Goal: Task Accomplishment & Management: Manage account settings

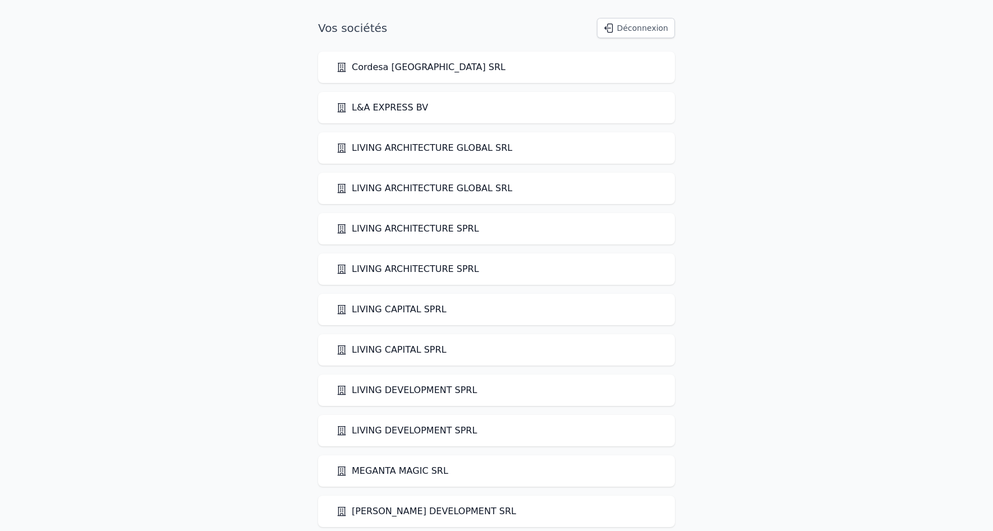
click at [645, 30] on button "Déconnexion" at bounding box center [636, 28] width 78 height 20
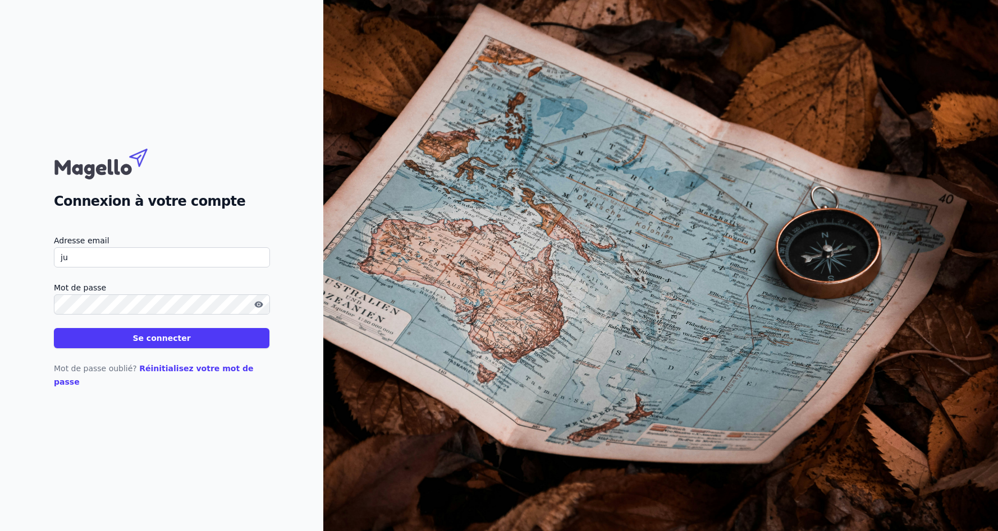
type input "[PERSON_NAME][EMAIL_ADDRESS][DOMAIN_NAME]"
click at [54, 328] on button "Se connecter" at bounding box center [161, 338] width 215 height 20
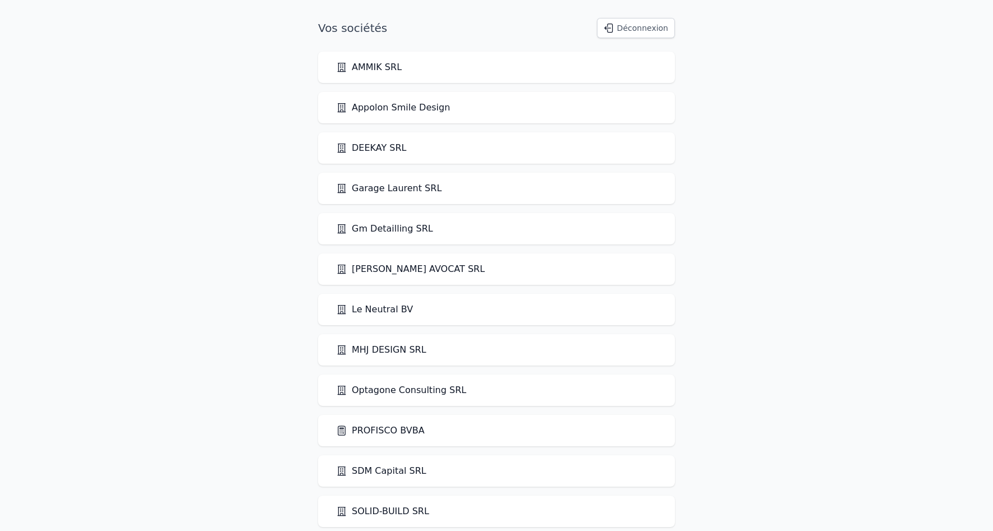
click at [372, 426] on link "PROFISCO BVBA" at bounding box center [380, 430] width 89 height 13
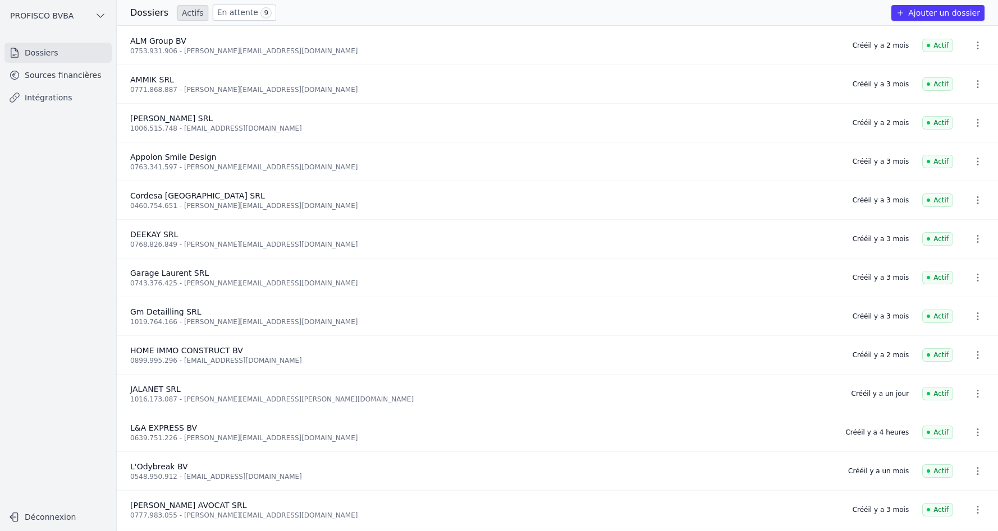
click at [213, 12] on link "En attente 9" at bounding box center [244, 12] width 63 height 16
